Goal: Information Seeking & Learning: Understand process/instructions

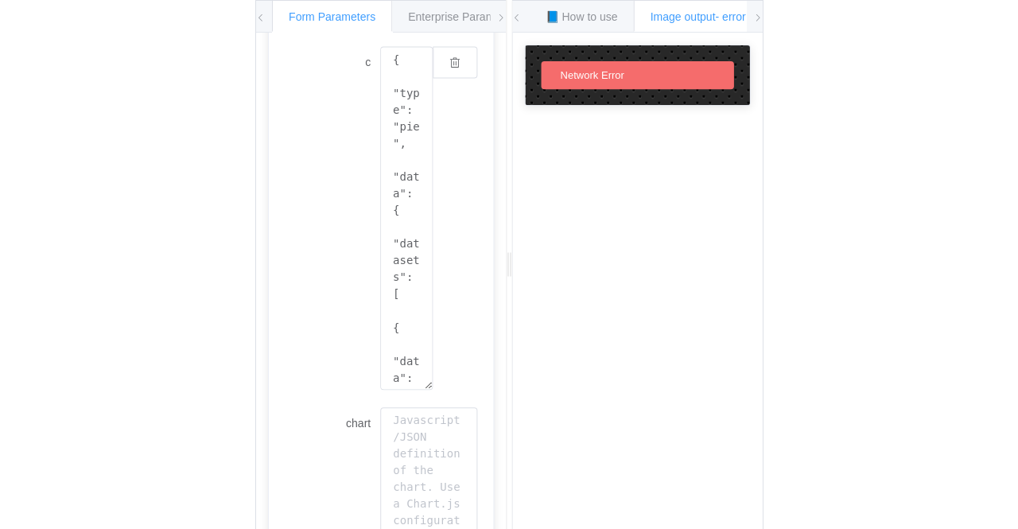
scroll to position [280, 0]
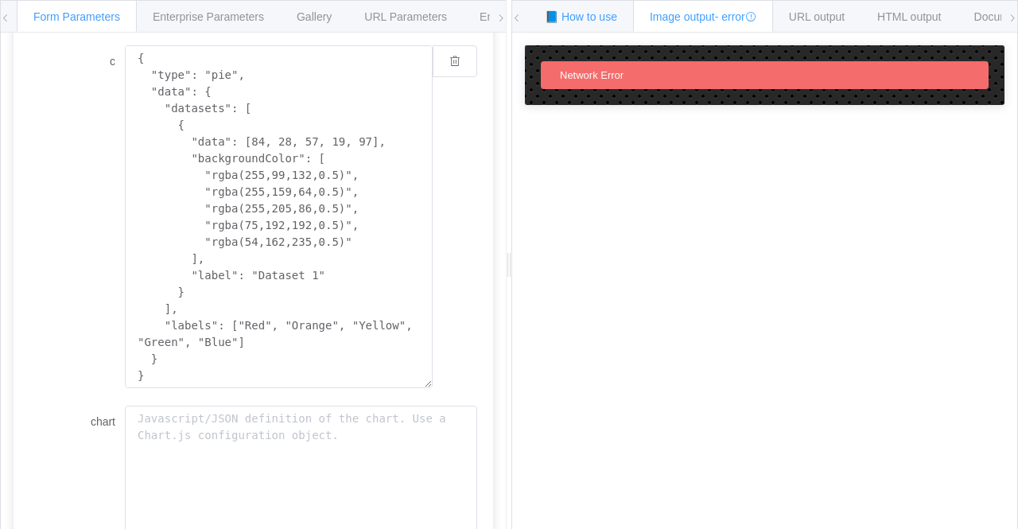
click at [582, 15] on span "📘 How to use" at bounding box center [581, 16] width 72 height 13
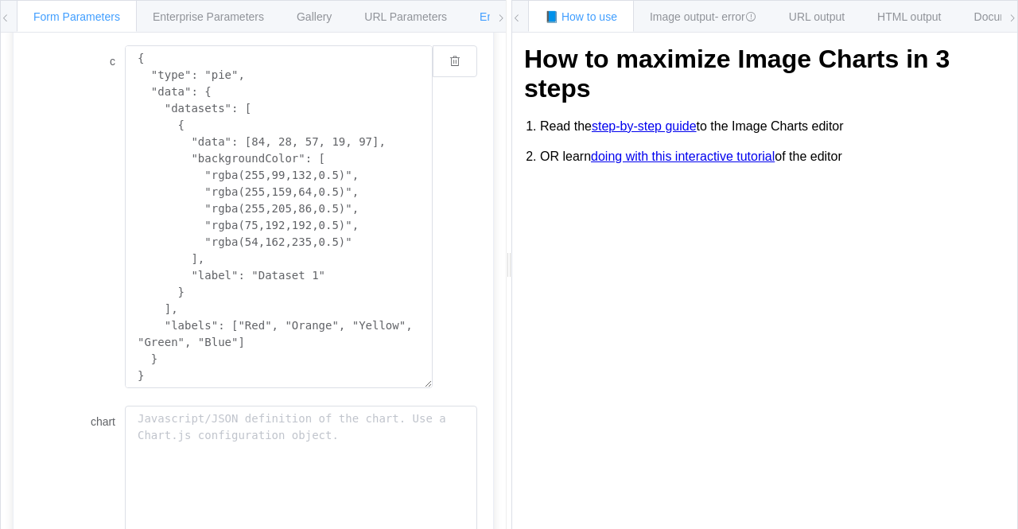
click at [485, 23] on div "Environments" at bounding box center [514, 16] width 102 height 32
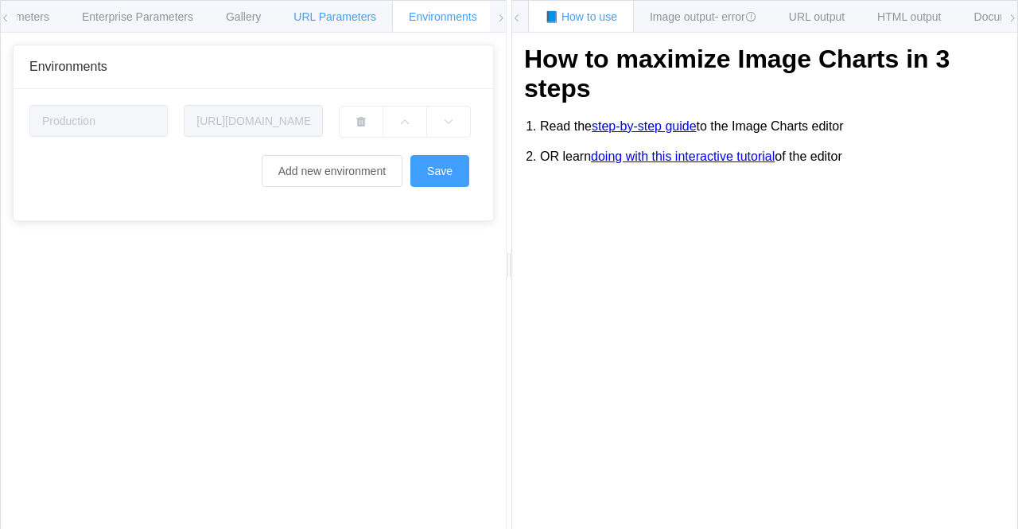
click at [297, 20] on span "URL Parameters" at bounding box center [334, 16] width 83 height 13
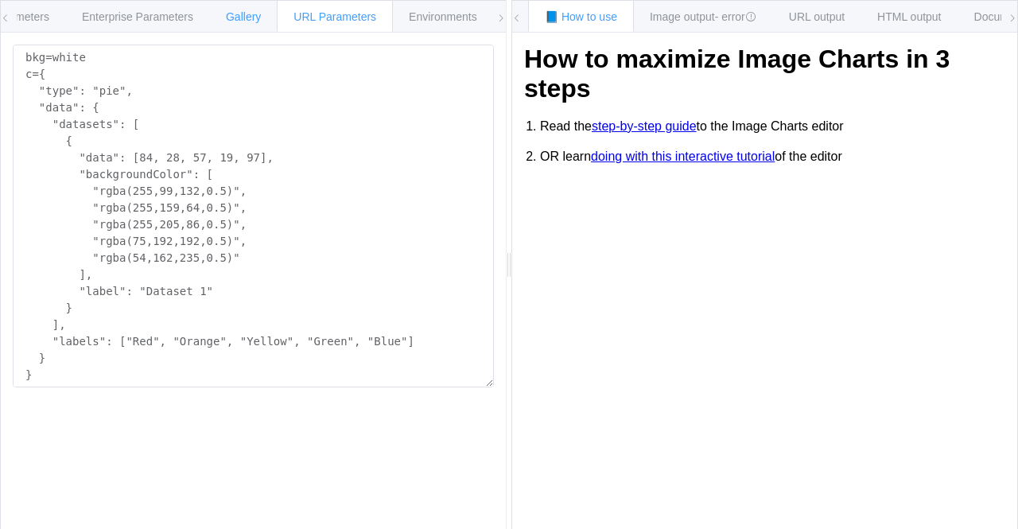
click at [223, 9] on div "Gallery" at bounding box center [243, 16] width 68 height 32
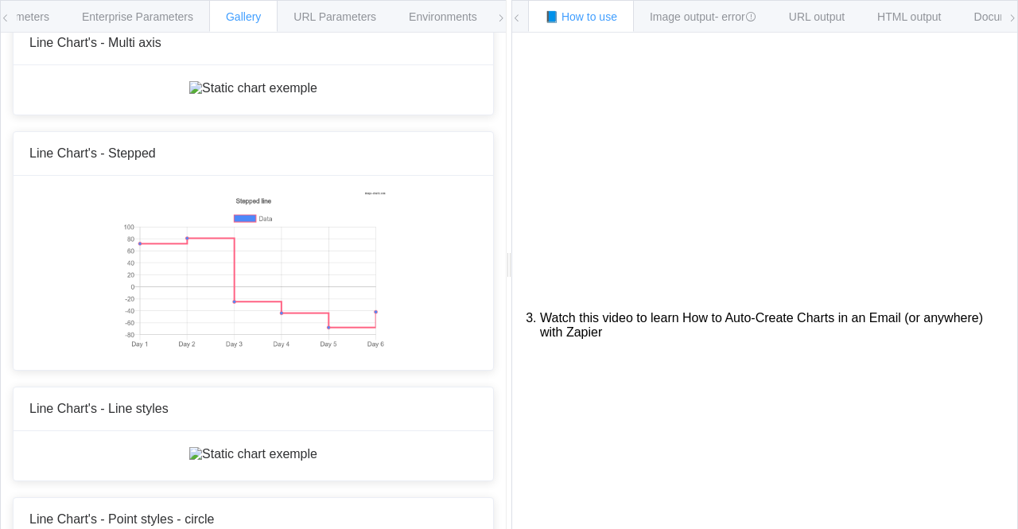
scroll to position [429, 0]
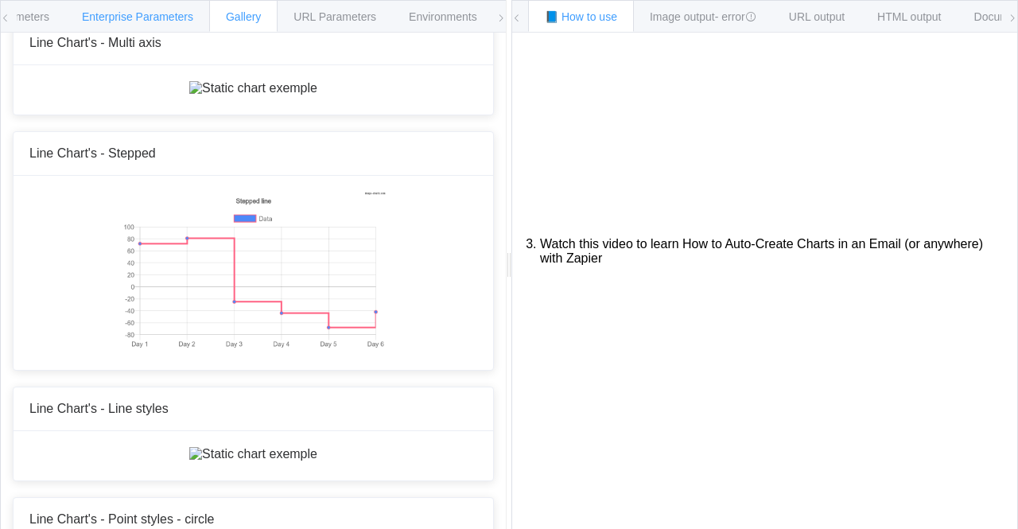
click at [116, 21] on span "Enterprise Parameters" at bounding box center [137, 16] width 111 height 13
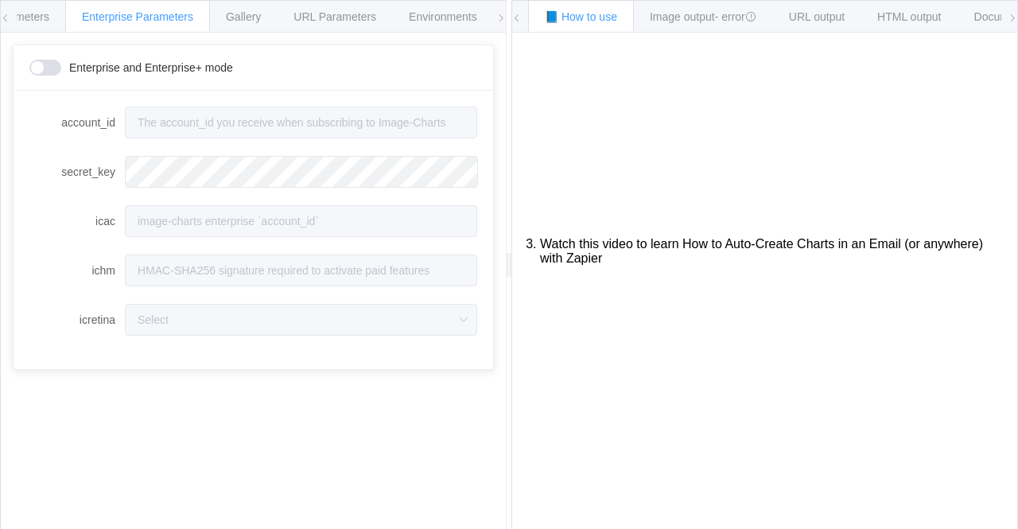
click at [16, 14] on div "Form Parameters Enterprise Parameters Gallery URL Parameters Environments" at bounding box center [253, 17] width 505 height 32
click at [43, 17] on span "Form Parameters" at bounding box center [6, 16] width 87 height 13
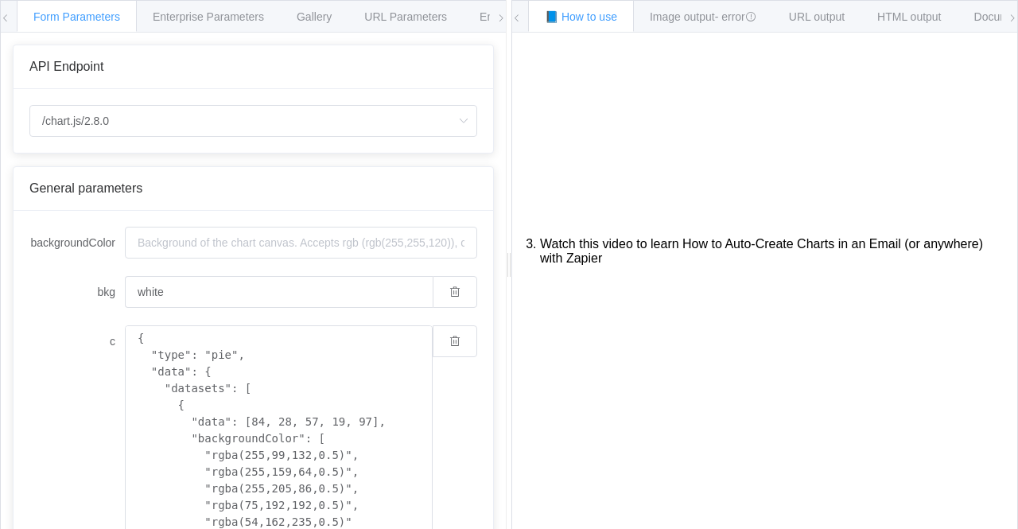
click at [11, 18] on div "Form Parameters Enterprise Parameters Gallery URL Parameters Environments" at bounding box center [253, 17] width 505 height 32
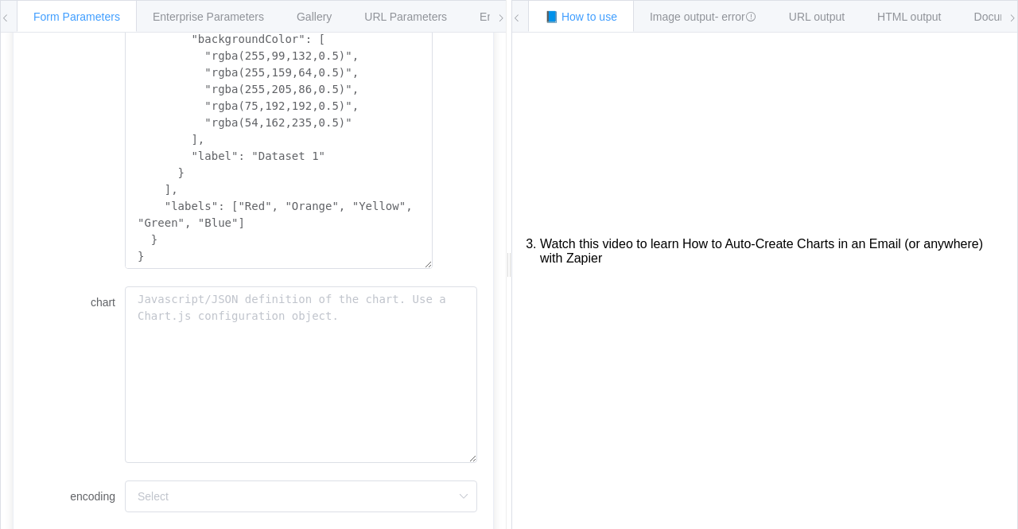
scroll to position [501, 0]
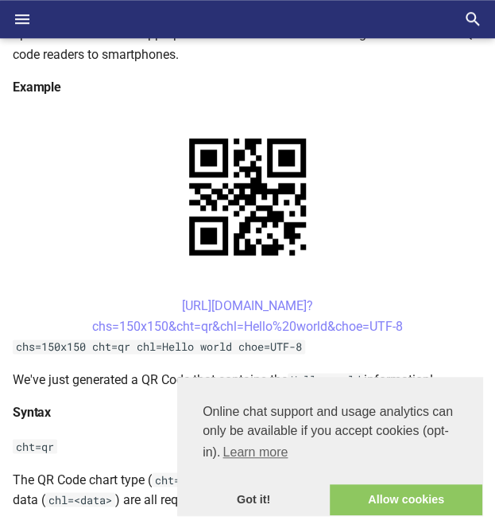
scroll to position [314, 0]
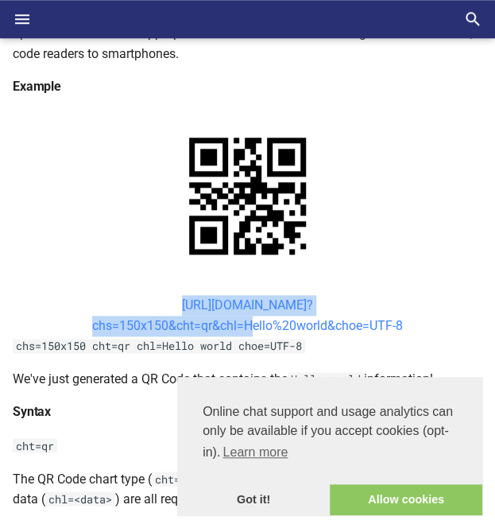
drag, startPoint x: 149, startPoint y: 299, endPoint x: 243, endPoint y: 326, distance: 98.4
click at [243, 326] on center "[URL][DOMAIN_NAME]? chs=150x150&cht=qr&chl=Hello%20world&choe=UTF-8" at bounding box center [248, 315] width 470 height 41
copy link "[URL][DOMAIN_NAME]? chs=150x150&cht=qr&chl="
